Goal: Transaction & Acquisition: Book appointment/travel/reservation

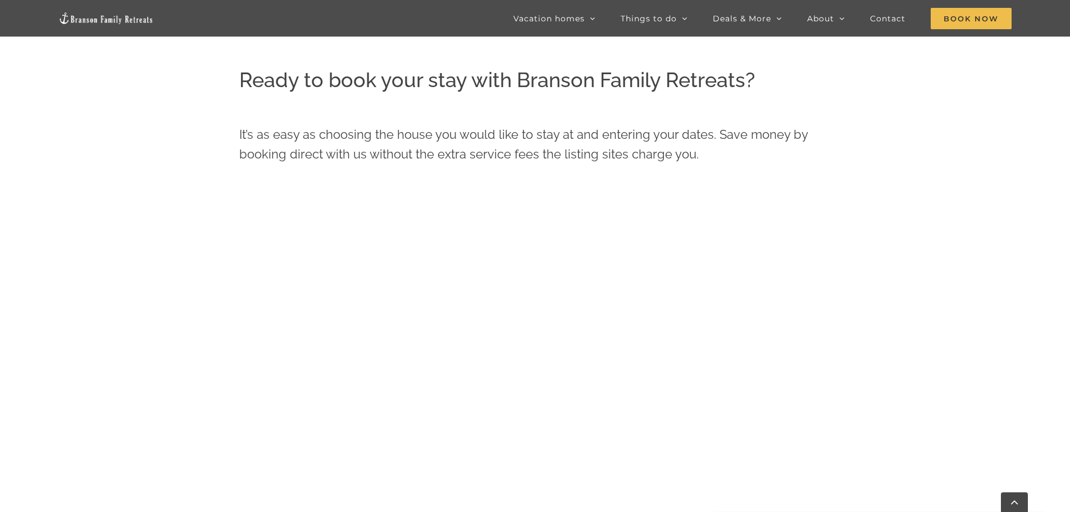
scroll to position [512, 0]
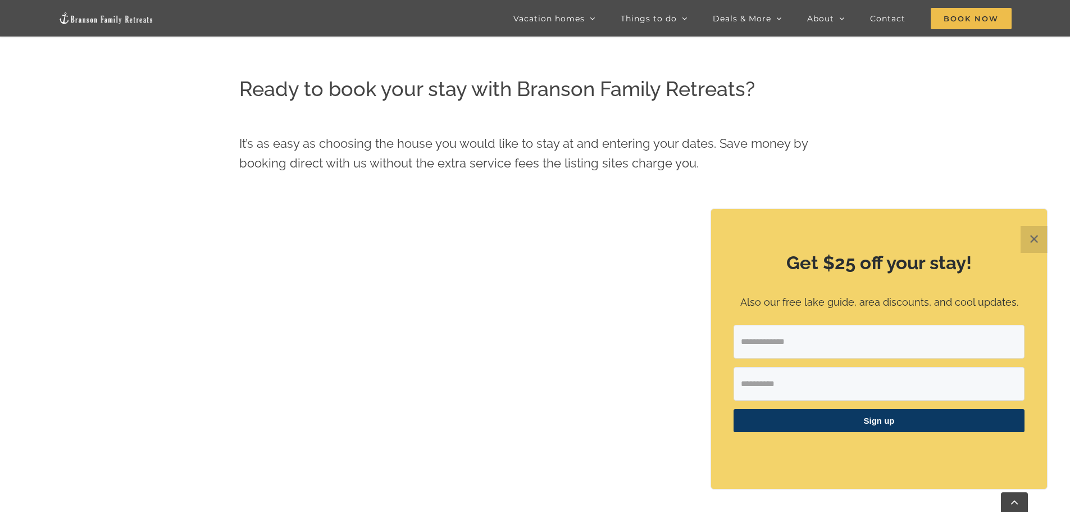
click at [1035, 244] on button "✕" at bounding box center [1034, 239] width 27 height 27
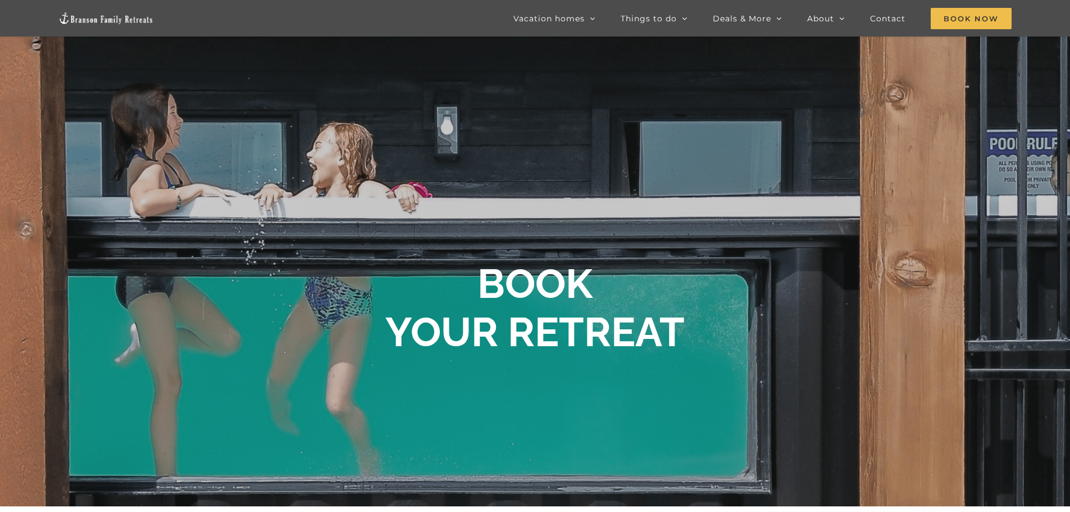
scroll to position [0, 0]
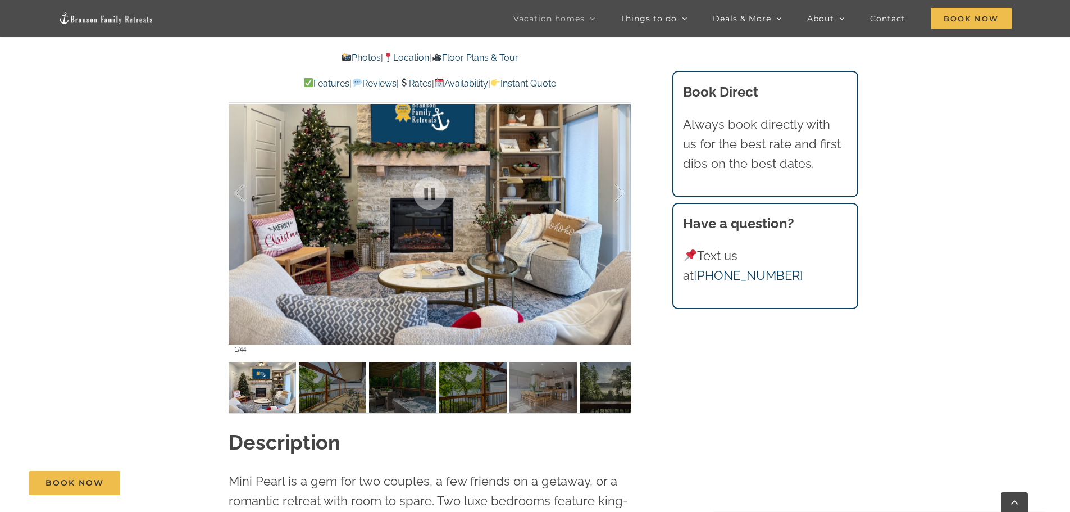
scroll to position [843, 0]
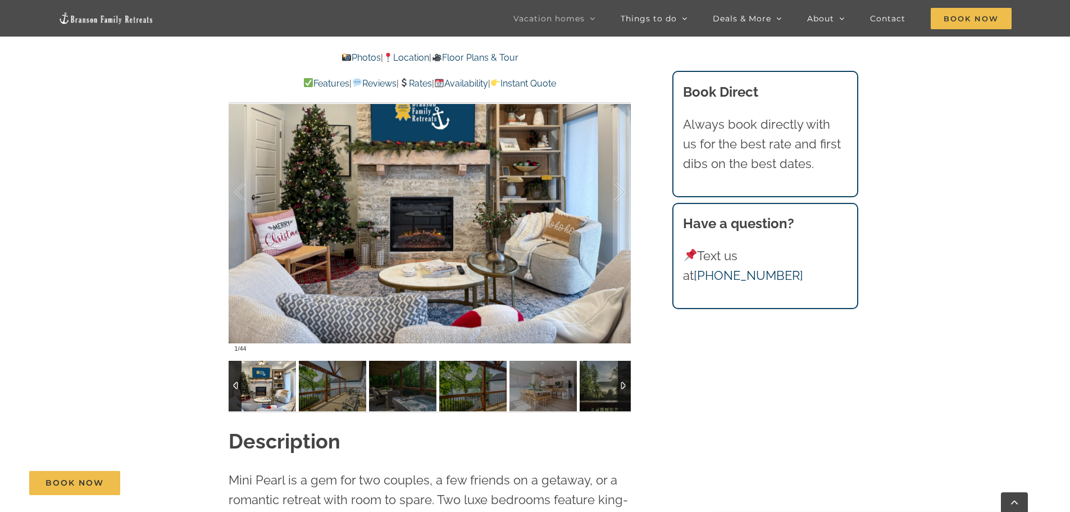
click at [264, 393] on img at bounding box center [262, 386] width 67 height 51
click at [322, 384] on img at bounding box center [332, 386] width 67 height 51
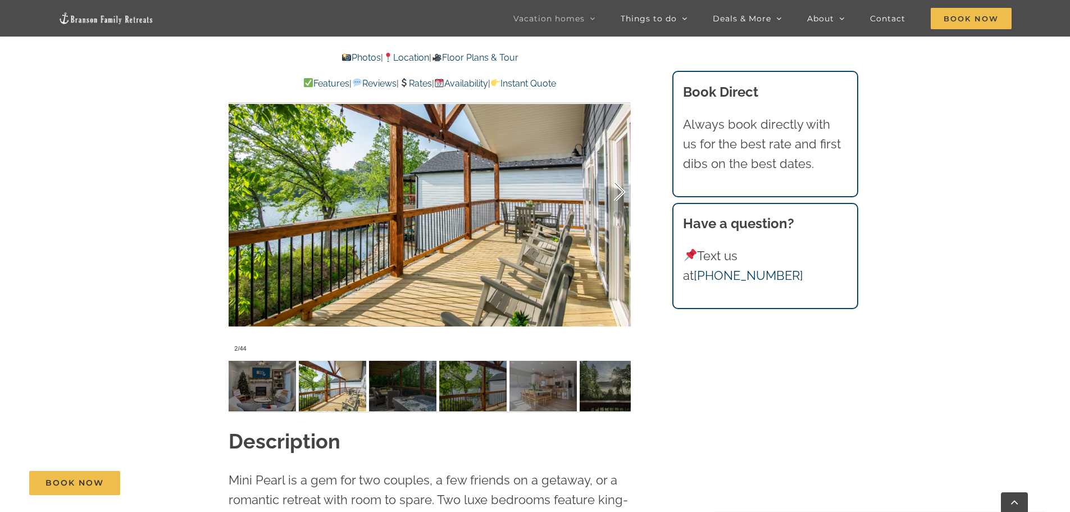
click at [619, 192] on div at bounding box center [607, 192] width 35 height 70
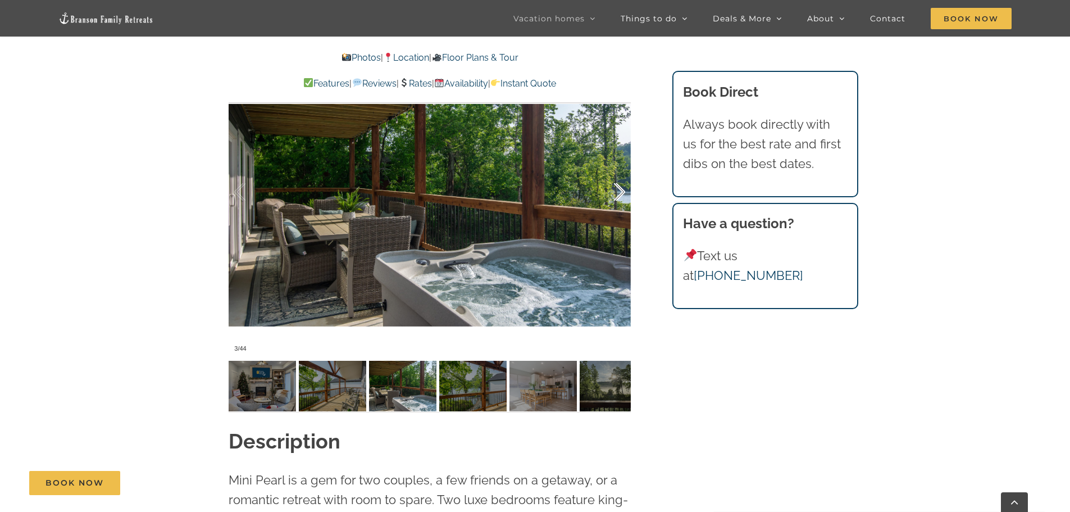
click at [619, 192] on div at bounding box center [607, 192] width 35 height 70
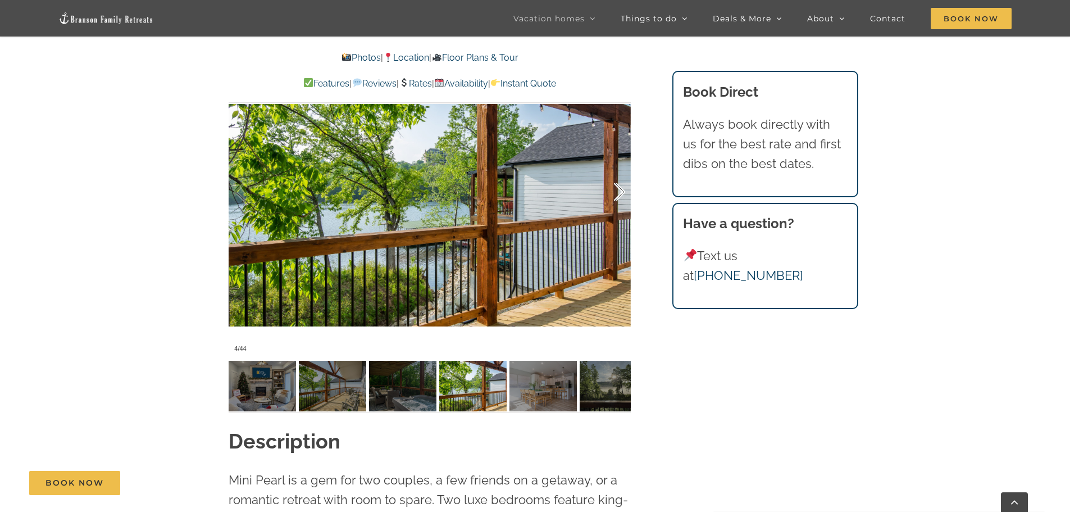
click at [619, 192] on div at bounding box center [607, 192] width 35 height 70
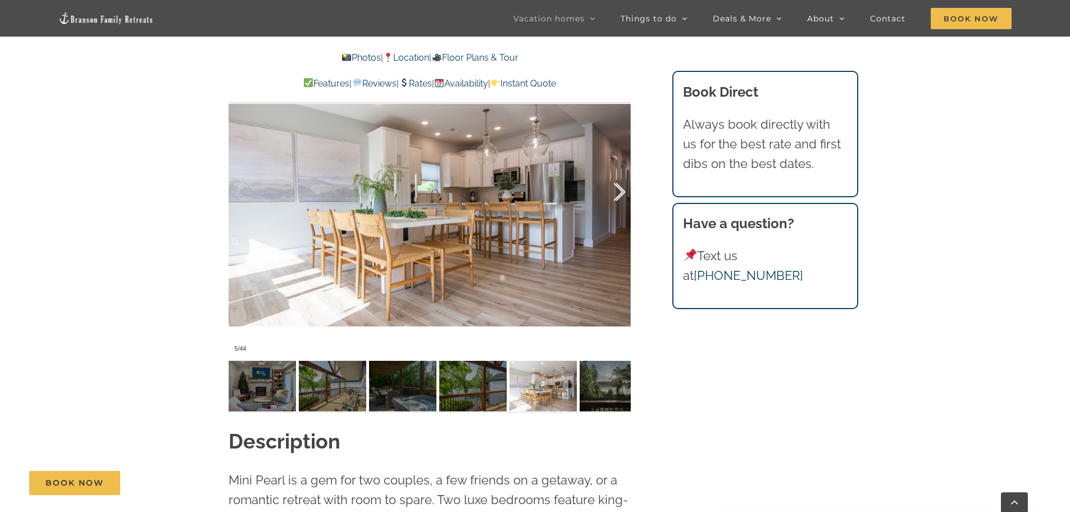
click at [619, 192] on div at bounding box center [607, 192] width 35 height 70
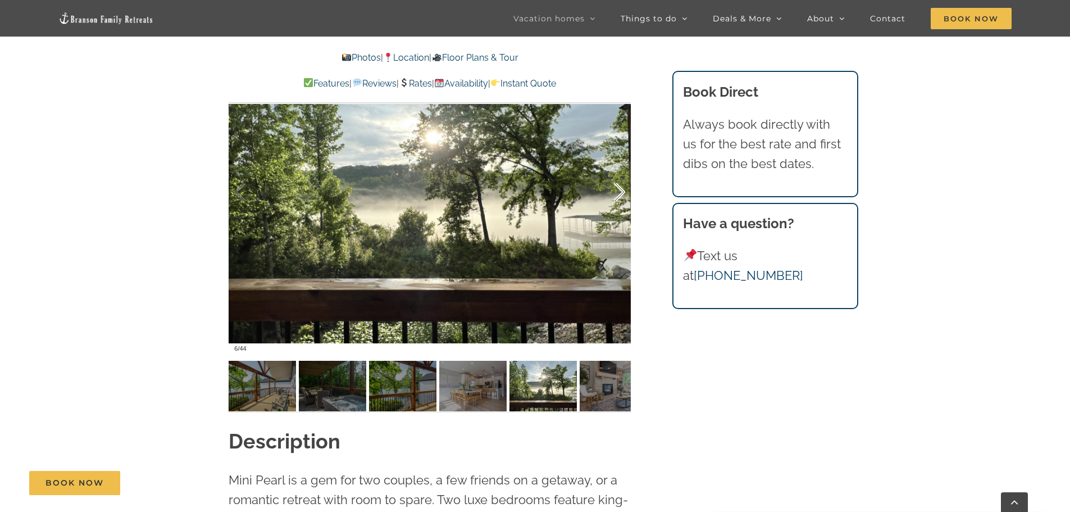
click at [619, 192] on div at bounding box center [607, 192] width 35 height 70
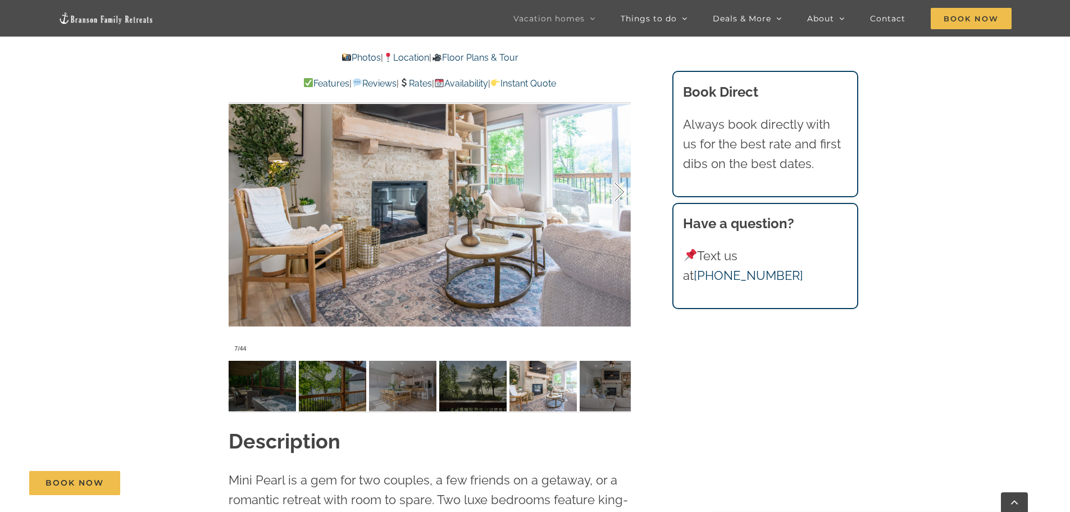
click at [619, 192] on div at bounding box center [607, 192] width 35 height 70
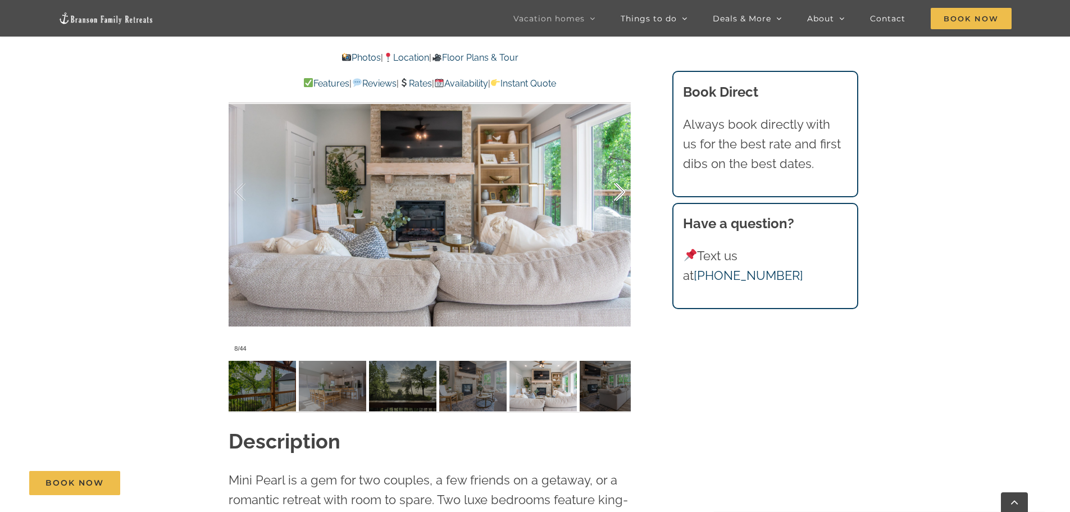
click at [619, 192] on div at bounding box center [607, 192] width 35 height 70
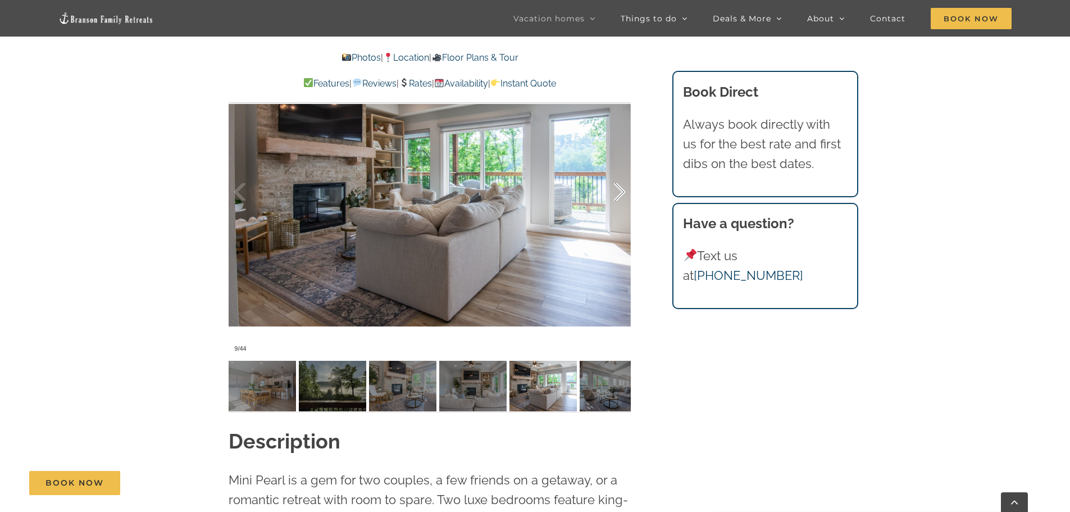
click at [619, 192] on div at bounding box center [607, 192] width 35 height 70
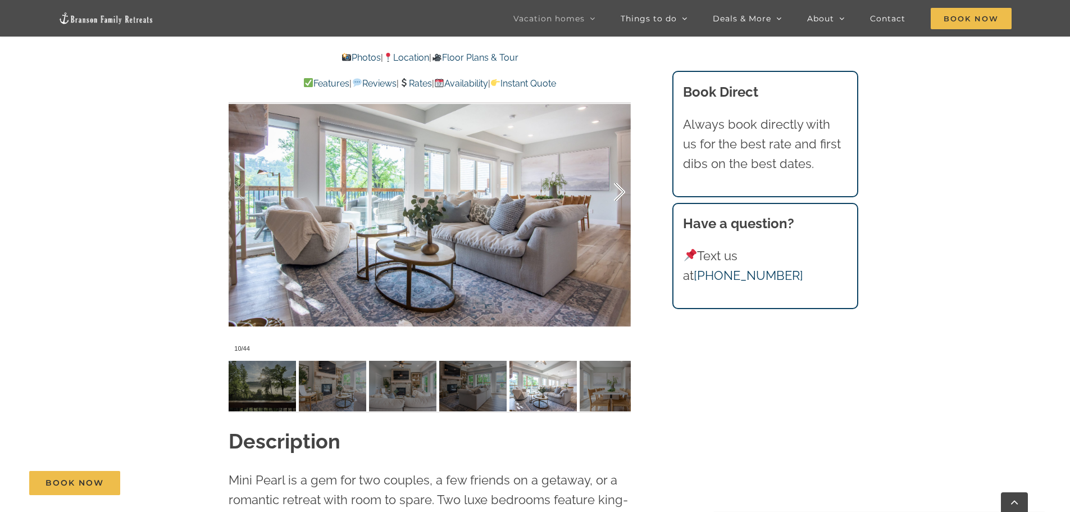
click at [619, 192] on div at bounding box center [607, 192] width 35 height 70
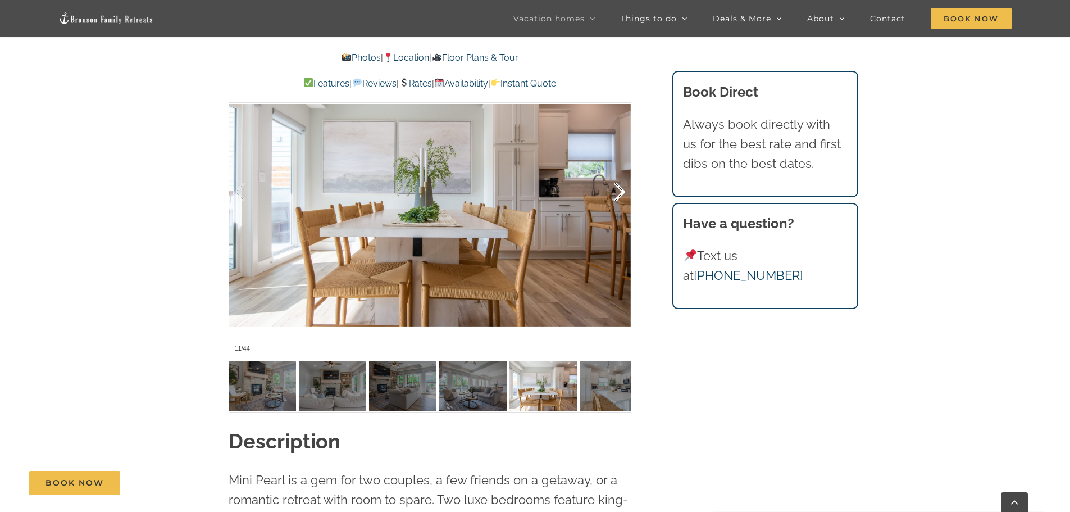
click at [619, 192] on div at bounding box center [607, 192] width 35 height 70
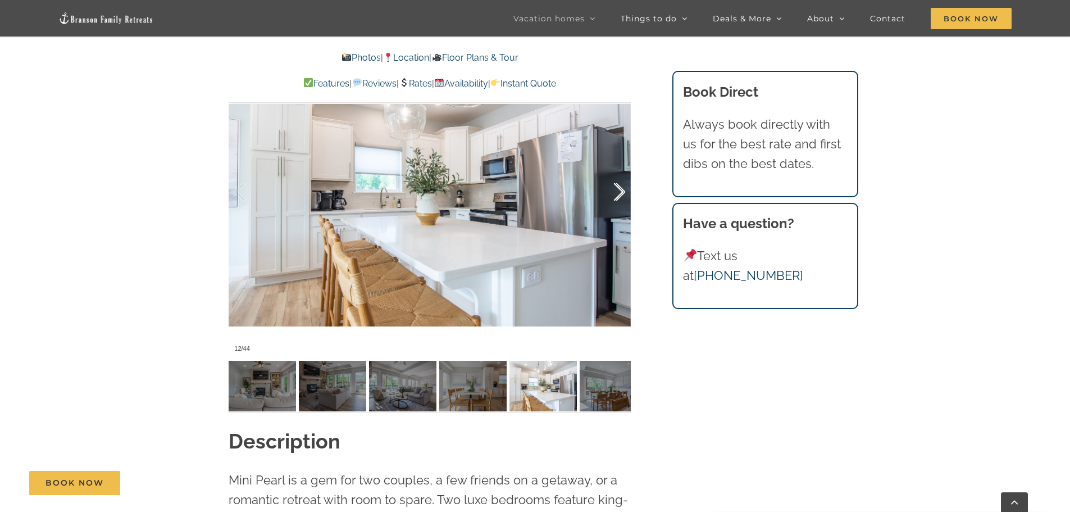
click at [619, 192] on div at bounding box center [607, 192] width 35 height 70
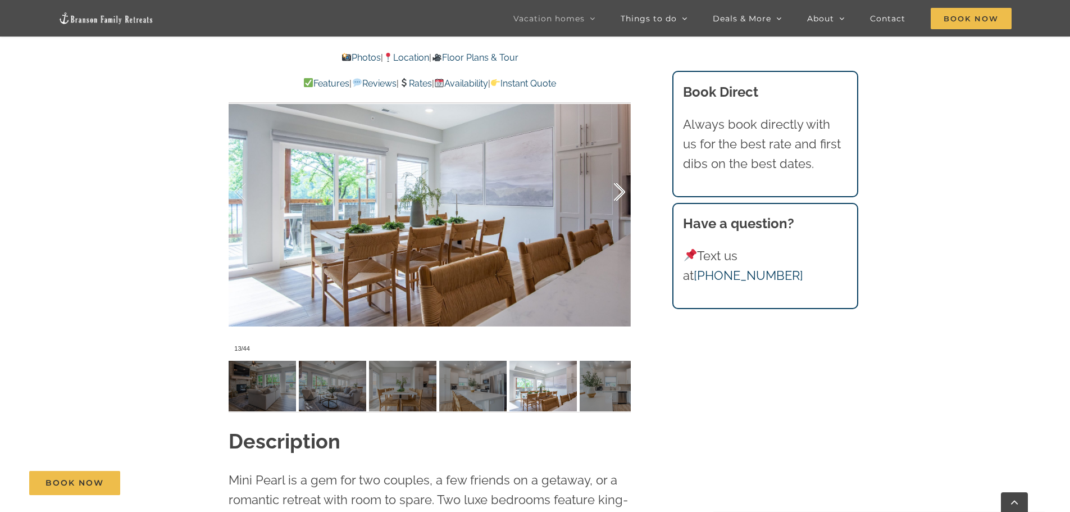
click at [619, 192] on div at bounding box center [607, 192] width 35 height 70
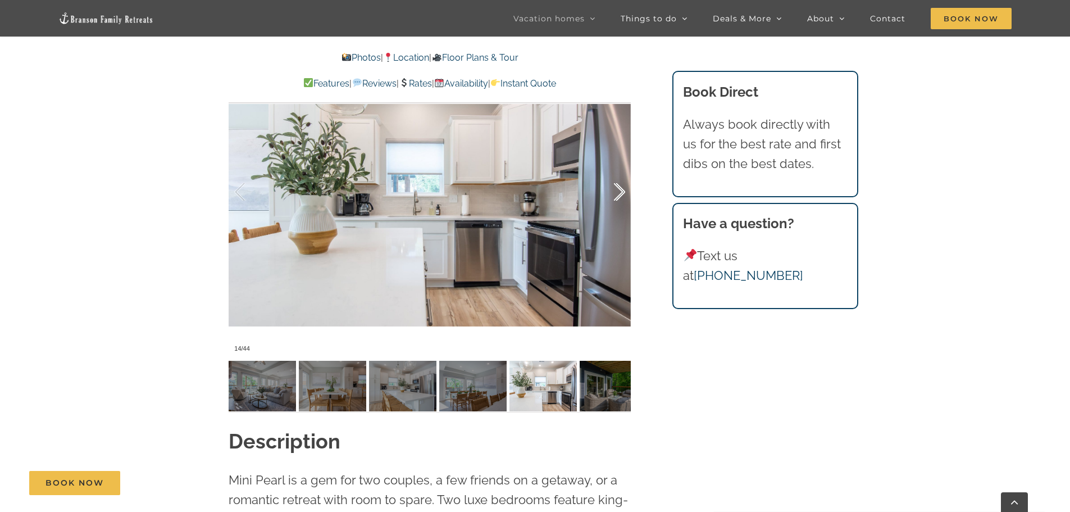
click at [619, 192] on div at bounding box center [607, 192] width 35 height 70
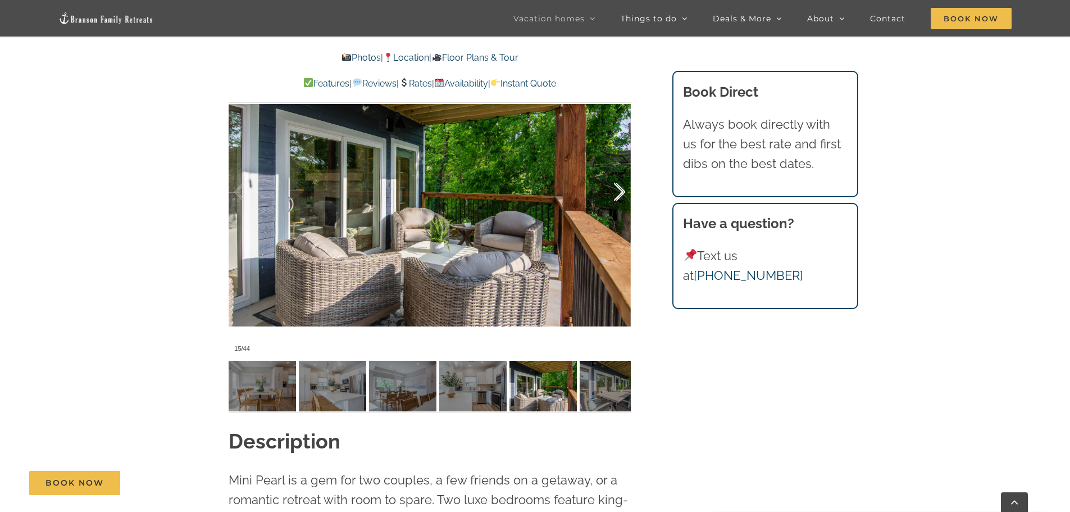
click at [619, 192] on div at bounding box center [607, 192] width 35 height 70
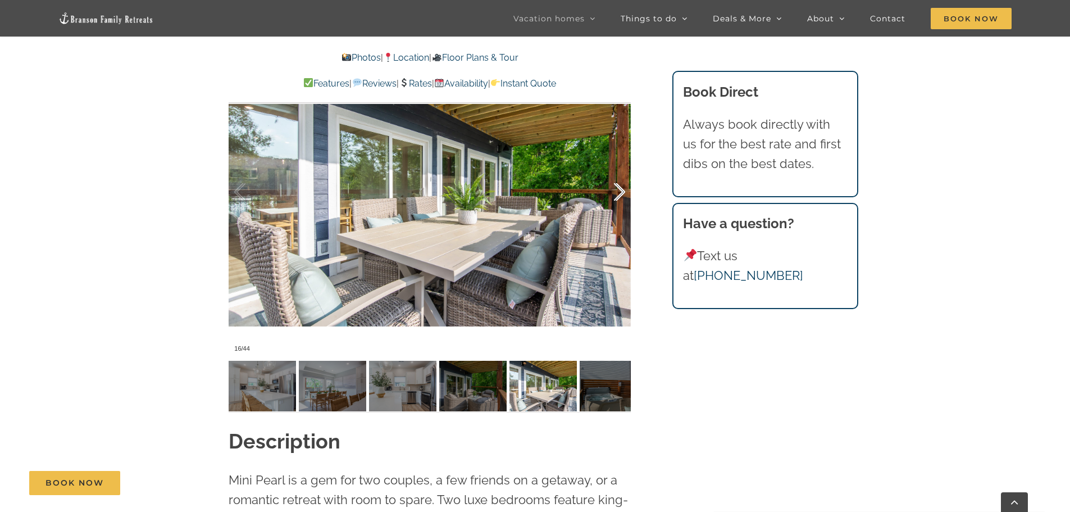
click at [619, 192] on div at bounding box center [607, 192] width 35 height 70
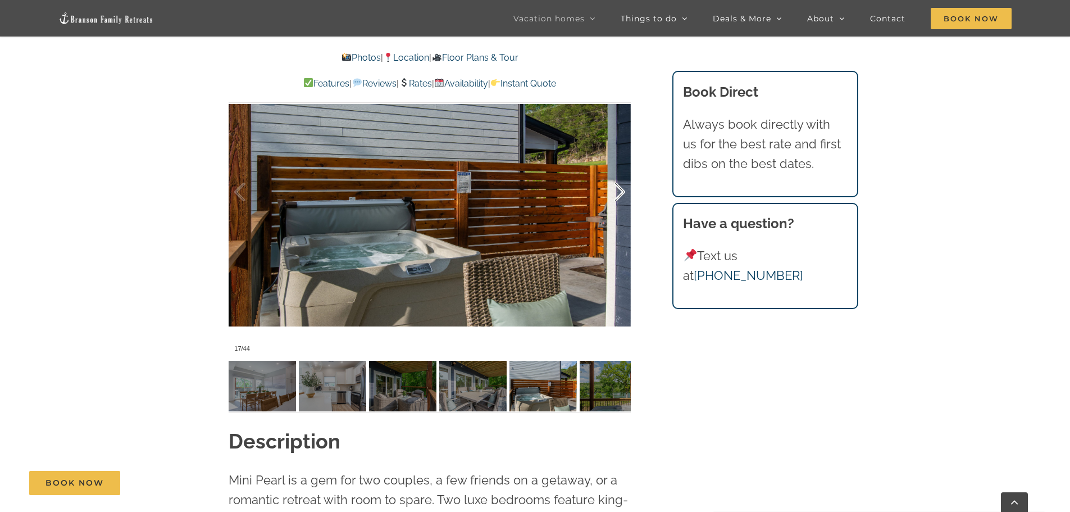
click at [619, 192] on div at bounding box center [607, 192] width 35 height 70
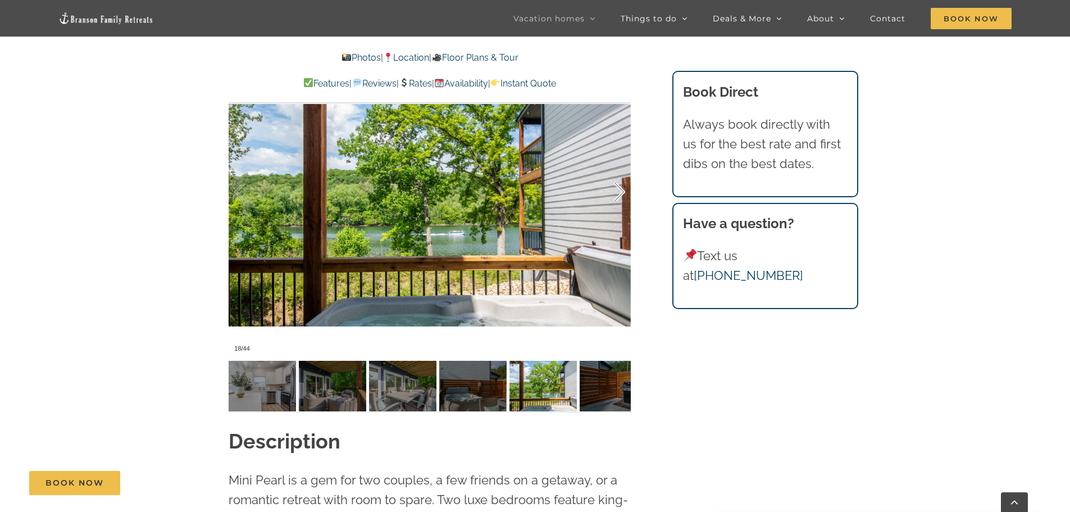
click at [619, 192] on div at bounding box center [607, 192] width 35 height 70
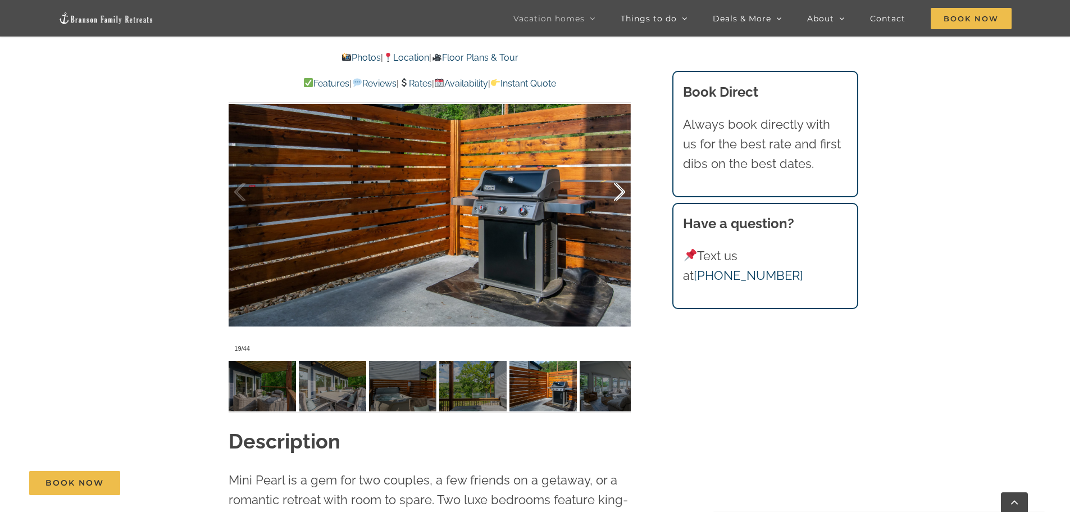
click at [619, 192] on div at bounding box center [607, 192] width 35 height 70
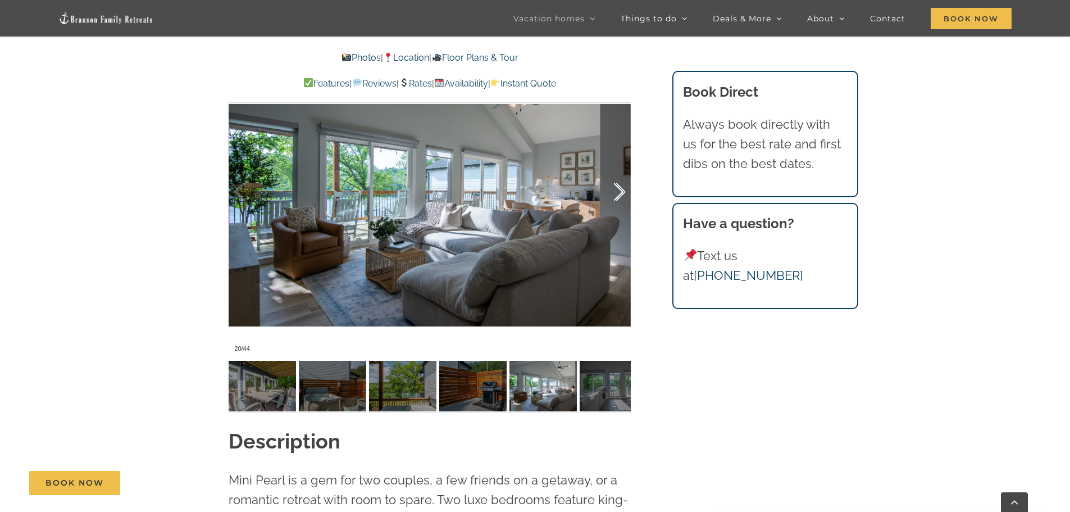
click at [619, 192] on div at bounding box center [607, 192] width 35 height 70
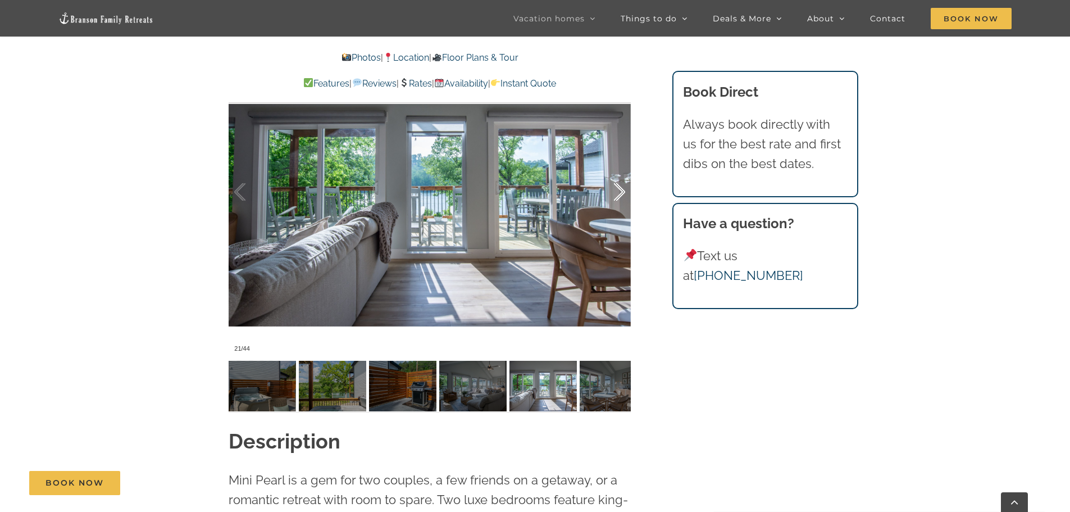
click at [619, 192] on div at bounding box center [607, 192] width 35 height 70
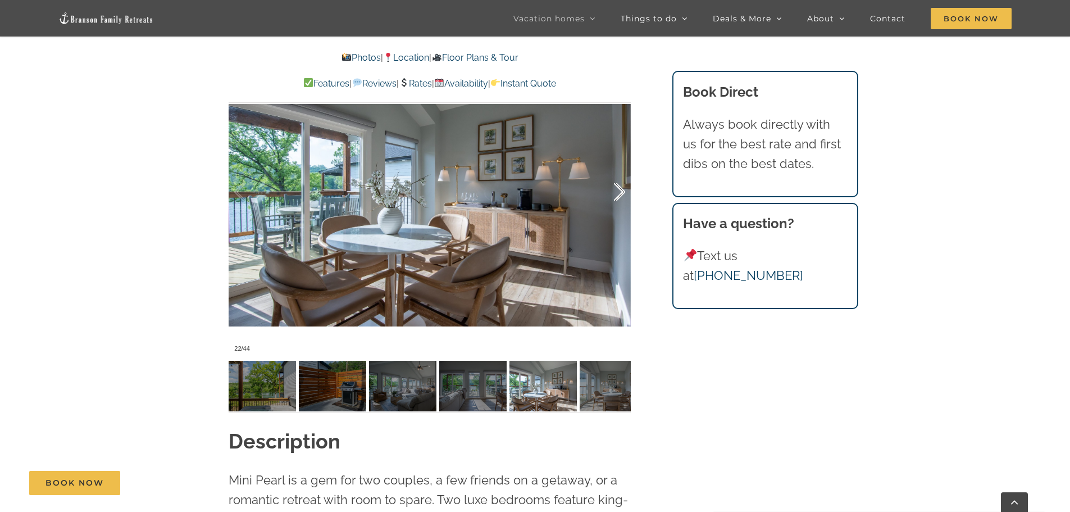
click at [619, 192] on div at bounding box center [607, 192] width 35 height 70
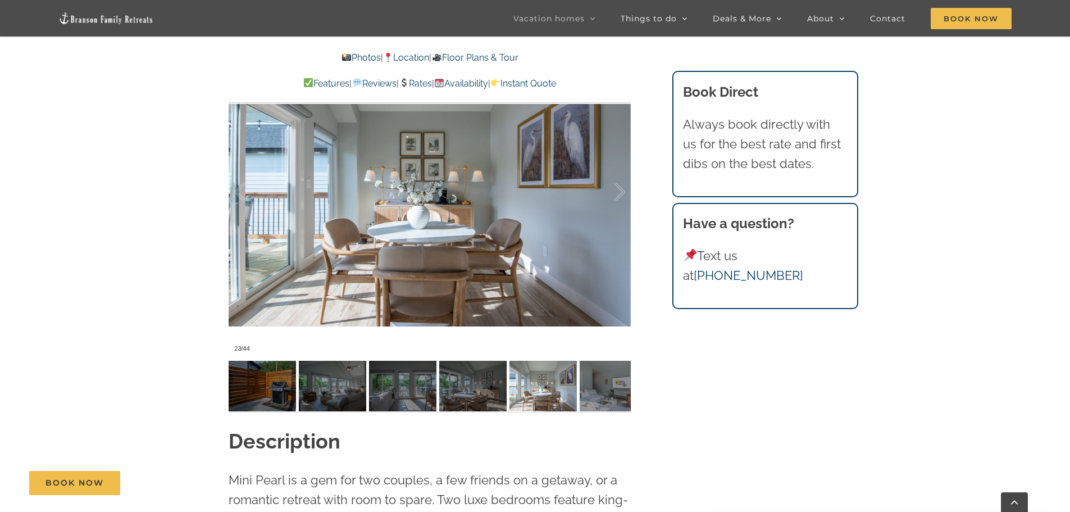
click at [415, 84] on link "Rates" at bounding box center [415, 83] width 33 height 11
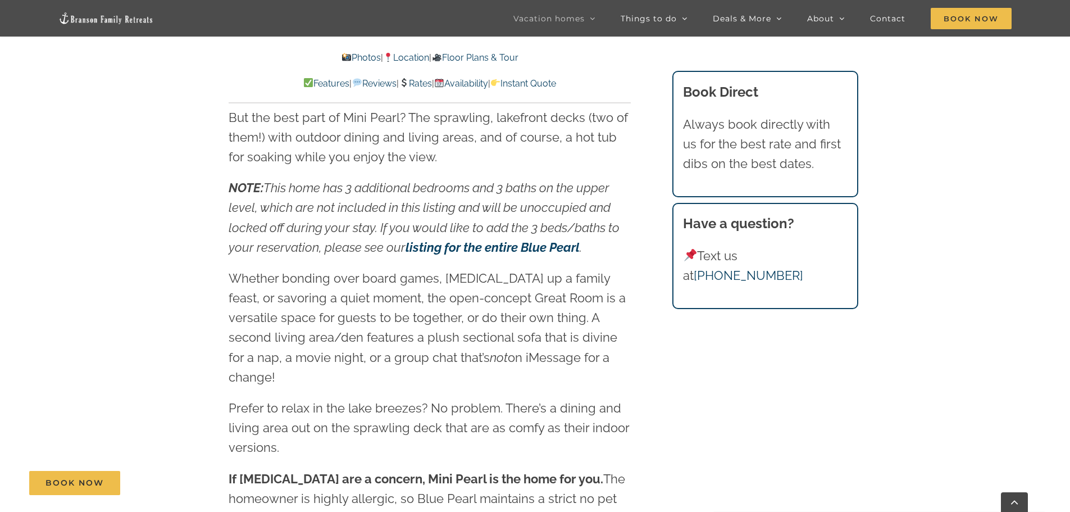
scroll to position [1292, 0]
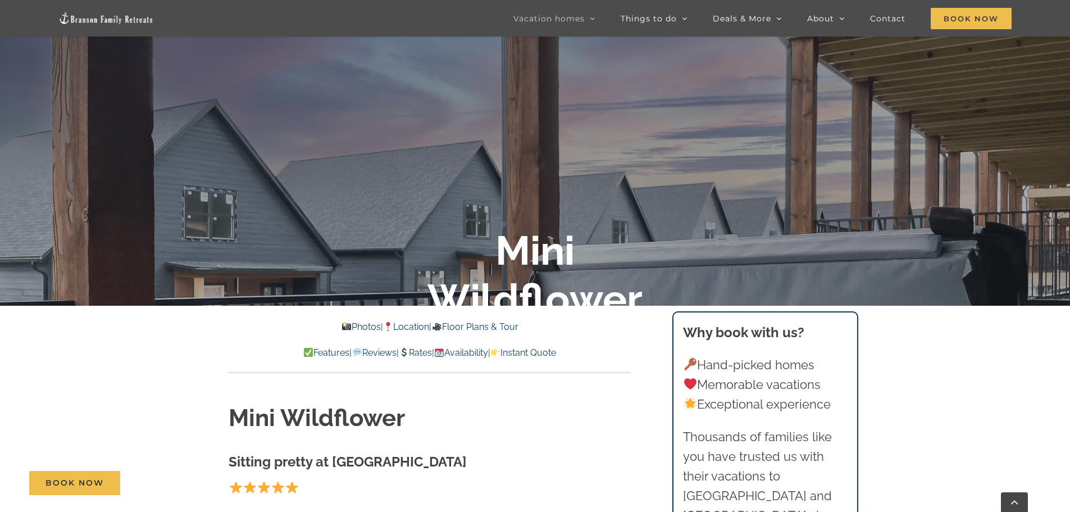
scroll to position [449, 0]
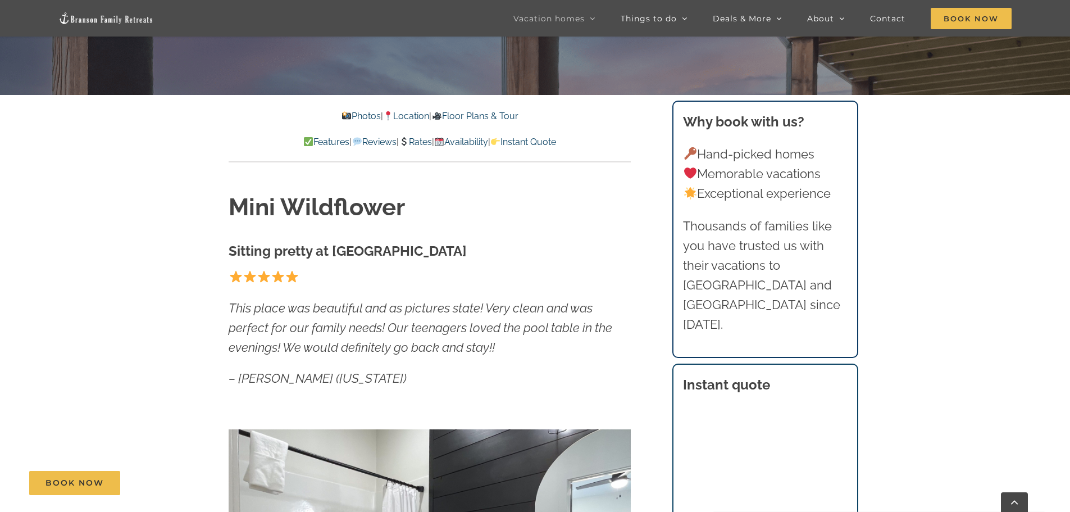
click at [417, 144] on link "Rates" at bounding box center [415, 142] width 33 height 11
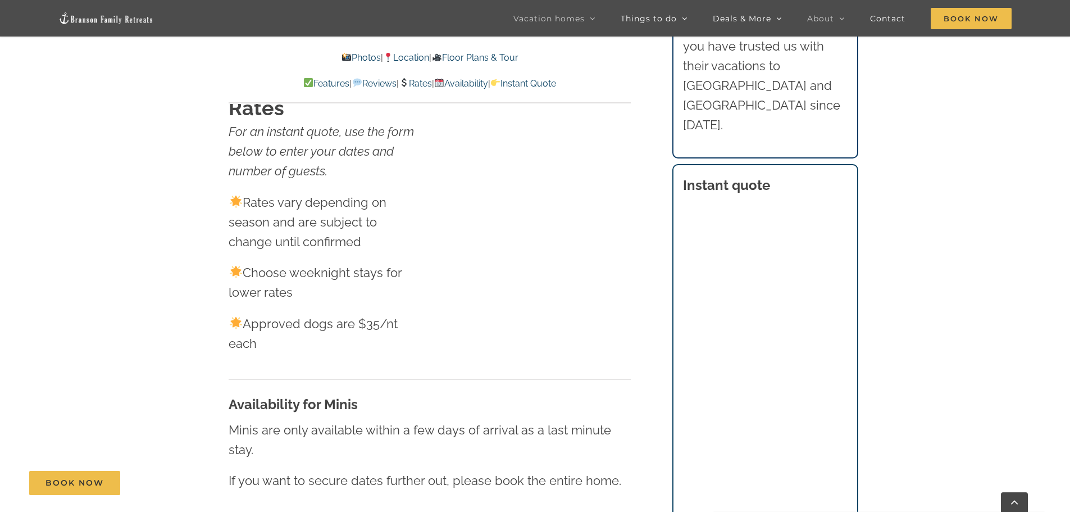
scroll to position [6379, 0]
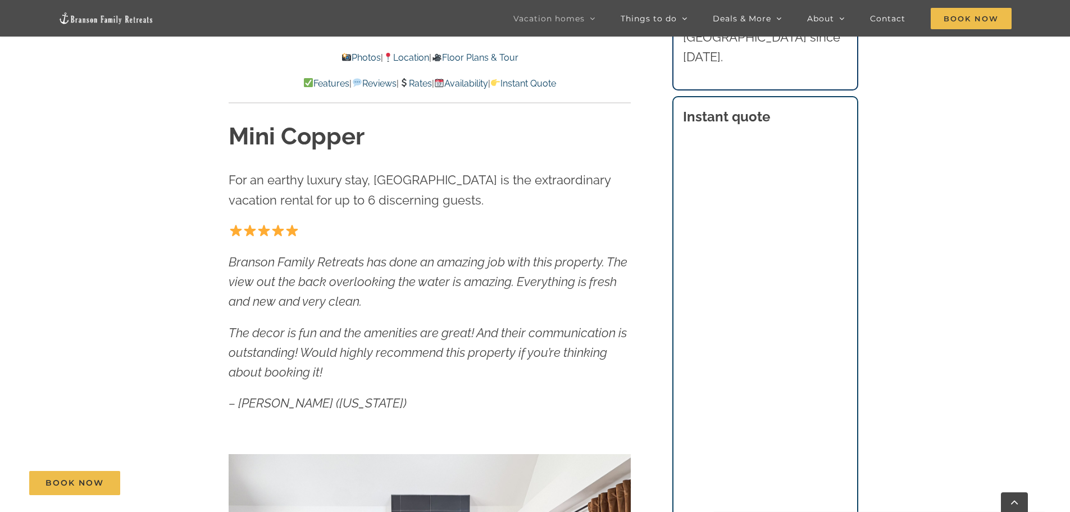
scroll to position [786, 0]
